Goal: Find specific page/section: Find specific page/section

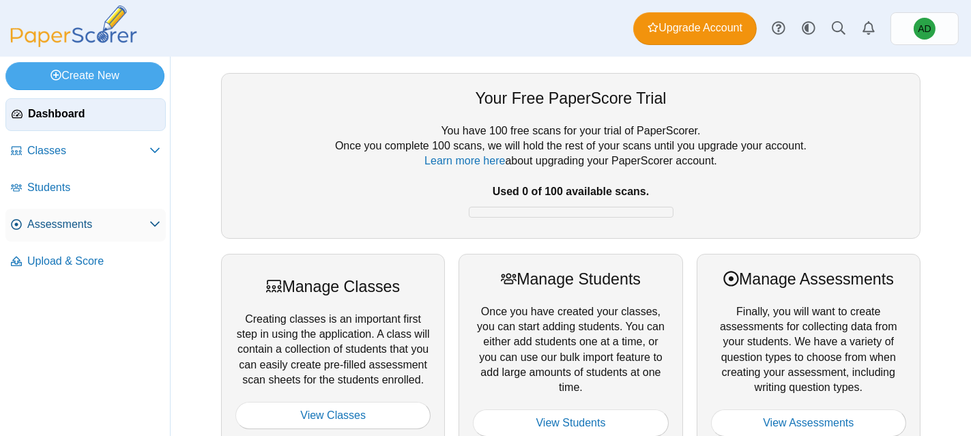
click at [66, 221] on span "Assessments" at bounding box center [88, 224] width 122 height 15
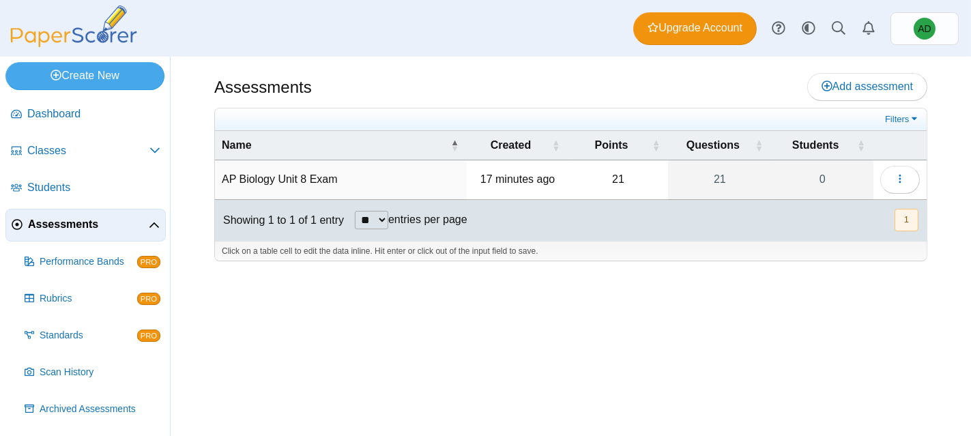
click at [286, 176] on td "AP Biology Unit 8 Exam" at bounding box center [341, 179] width 252 height 39
click at [893, 180] on button "button" at bounding box center [901, 179] width 40 height 27
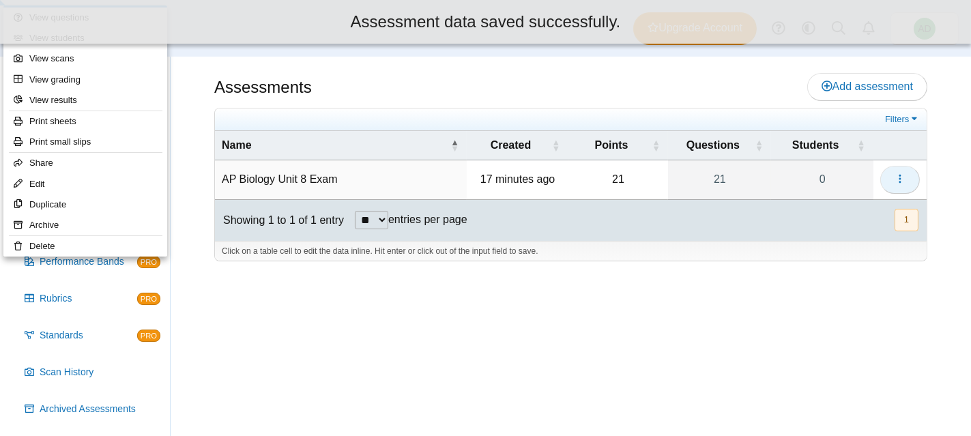
click at [896, 183] on icon "button" at bounding box center [900, 178] width 11 height 11
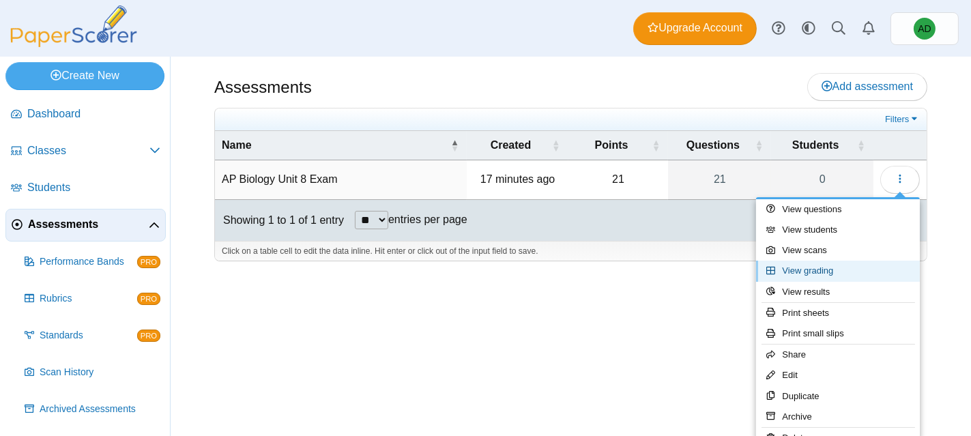
click at [851, 271] on link "View grading" at bounding box center [838, 271] width 164 height 20
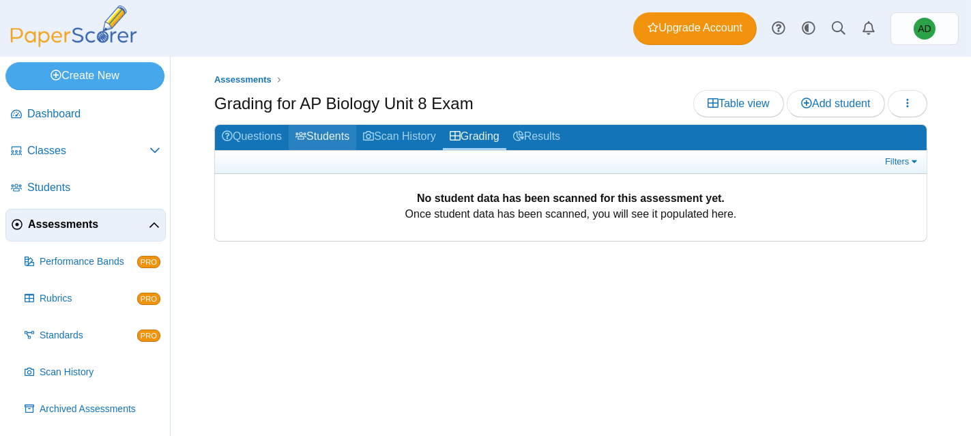
click at [329, 131] on link "Students" at bounding box center [323, 137] width 68 height 25
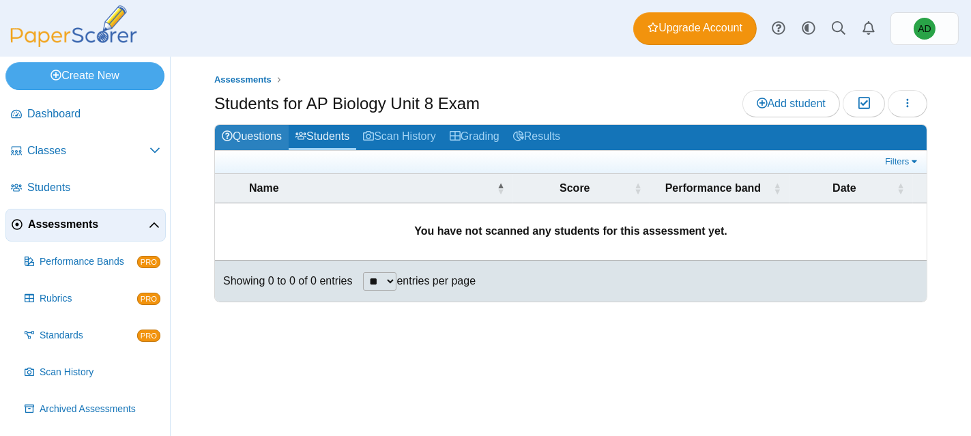
click at [259, 136] on link "Questions" at bounding box center [252, 137] width 74 height 25
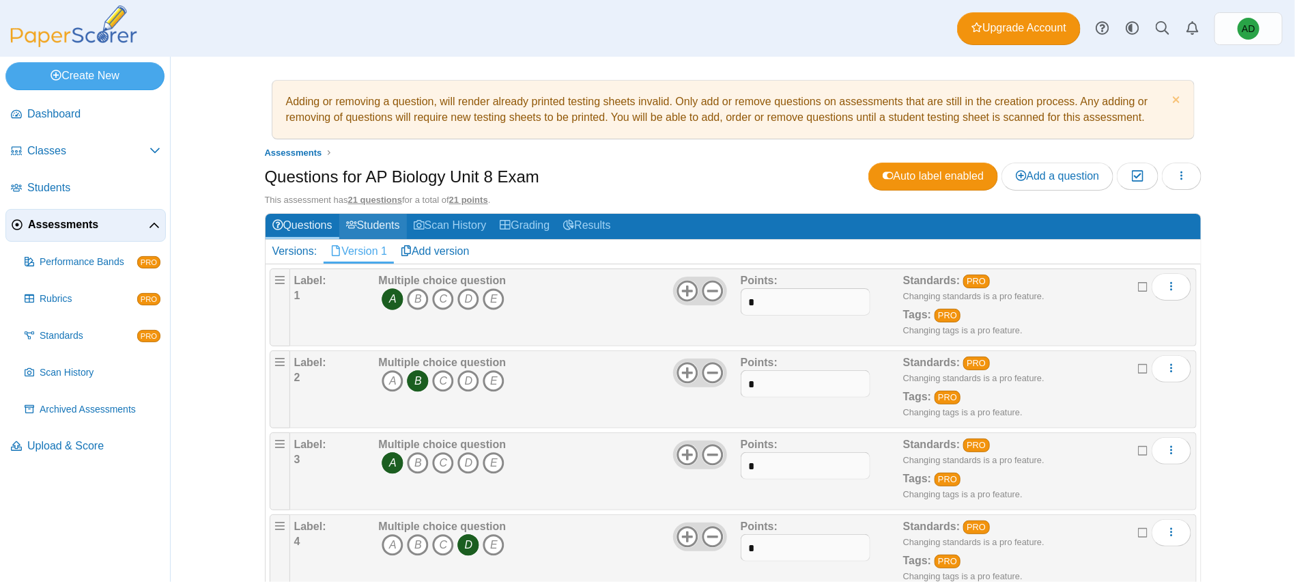
click at [375, 225] on link "Students" at bounding box center [373, 226] width 68 height 25
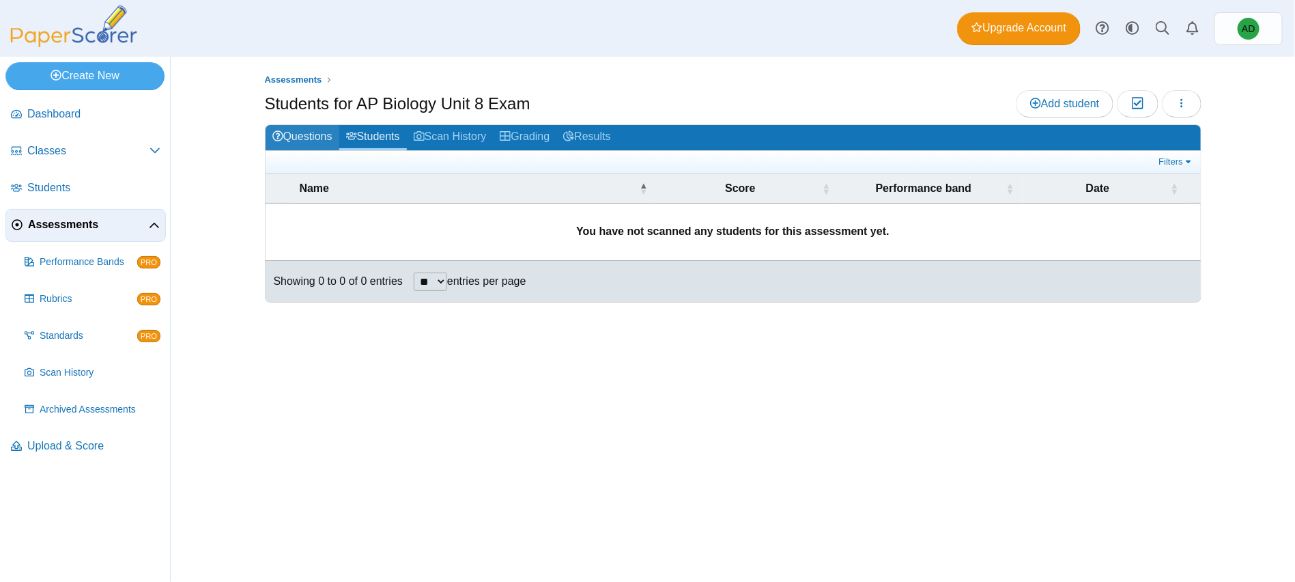
click at [325, 125] on link "Questions" at bounding box center [303, 137] width 74 height 25
